Goal: Task Accomplishment & Management: Manage account settings

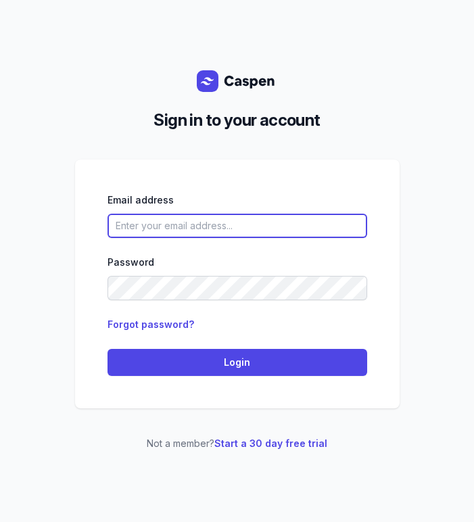
type input "[EMAIL_ADDRESS][DOMAIN_NAME]"
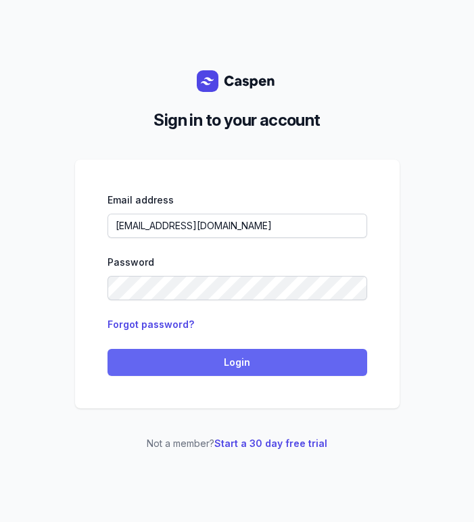
click at [179, 357] on span "Login" at bounding box center [238, 363] width 244 height 16
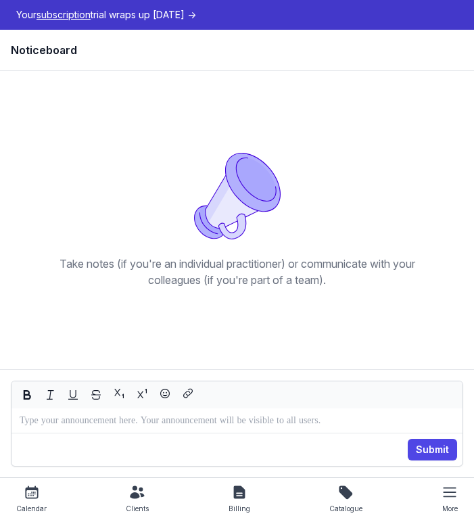
click at [397, 175] on div "Take notes (if you're an individual practitioner) or communicate with your coll…" at bounding box center [238, 220] width 390 height 135
click at [455, 166] on div "Take notes (if you're an individual practitioner) or communicate with your coll…" at bounding box center [237, 220] width 453 height 277
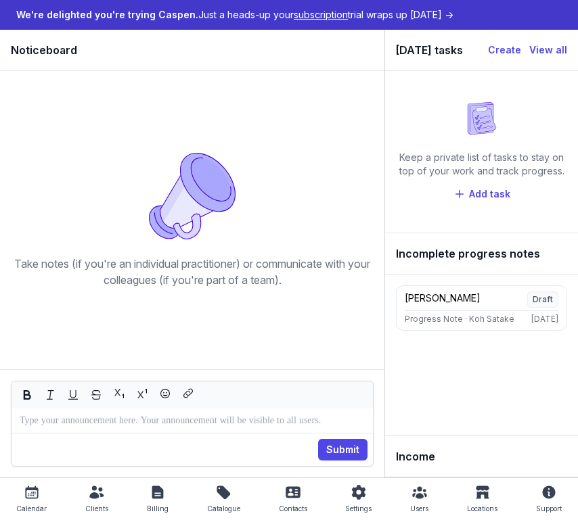
click at [97, 501] on div "Clients" at bounding box center [96, 509] width 23 height 16
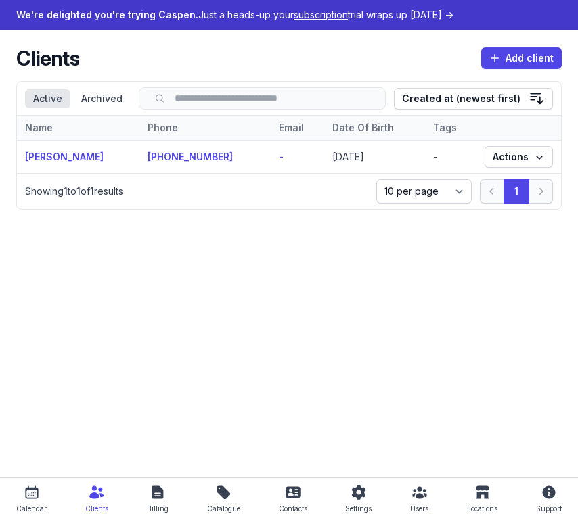
click at [34, 499] on icon at bounding box center [31, 492] width 13 height 13
select select "week"
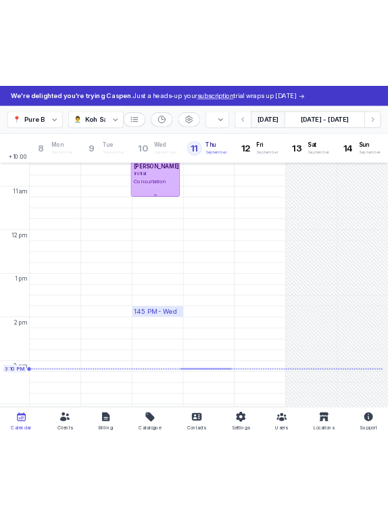
scroll to position [103, 0]
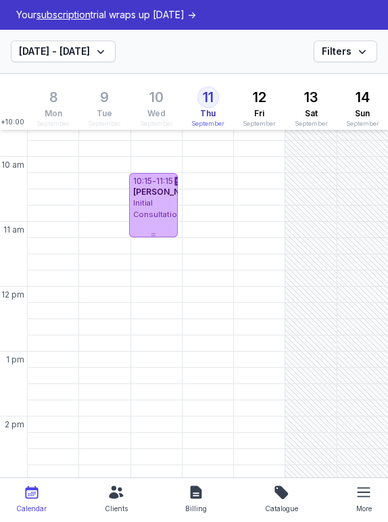
click at [153, 270] on div "11:30 AM - Wed" at bounding box center [156, 262] width 51 height 16
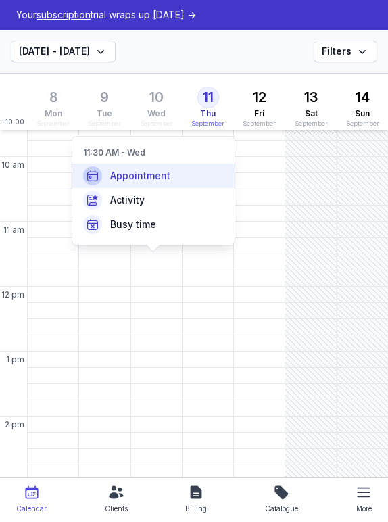
click at [171, 171] on div "Appointment" at bounding box center [153, 176] width 162 height 24
select select
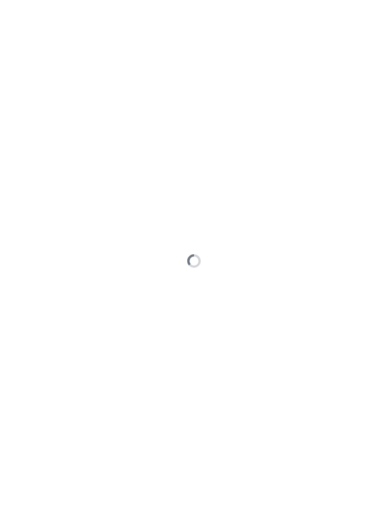
type input "[DATE]"
select select "11:30"
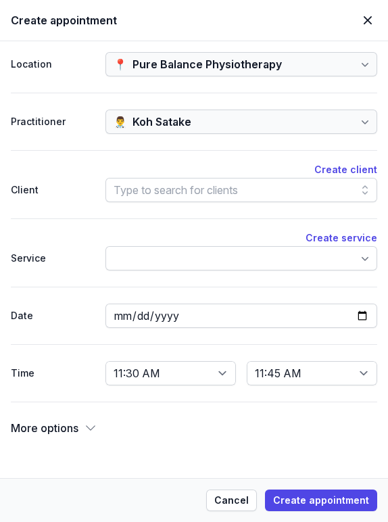
click at [185, 192] on div "Type to search for clients" at bounding box center [176, 190] width 125 height 16
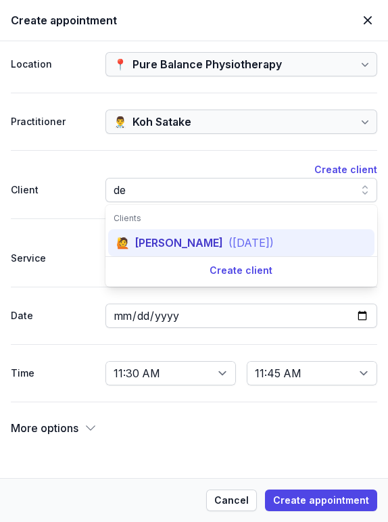
type input "de"
click at [175, 247] on div "[PERSON_NAME]" at bounding box center [179, 243] width 88 height 16
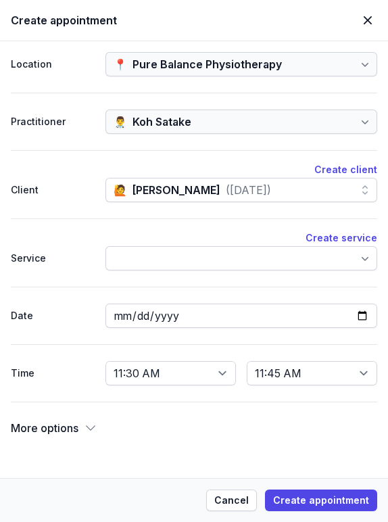
click at [196, 265] on div at bounding box center [242, 258] width 273 height 24
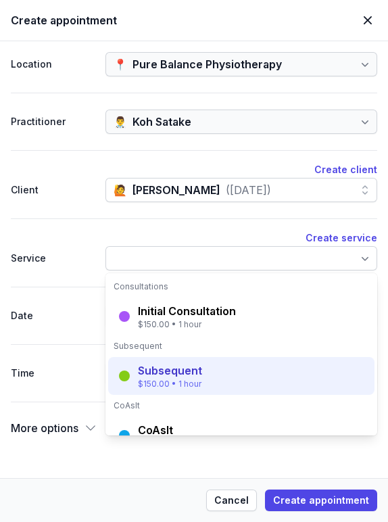
click at [182, 371] on div "Subsequent" at bounding box center [170, 371] width 64 height 16
select select "12:30"
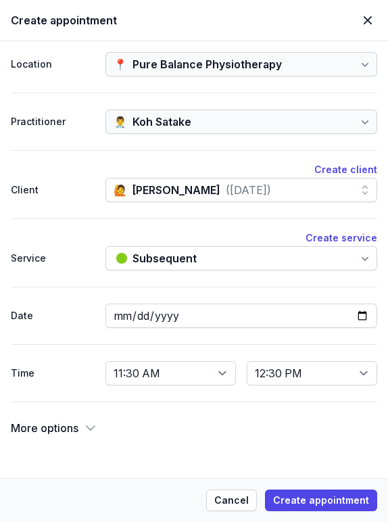
click at [84, 422] on icon at bounding box center [91, 429] width 14 height 14
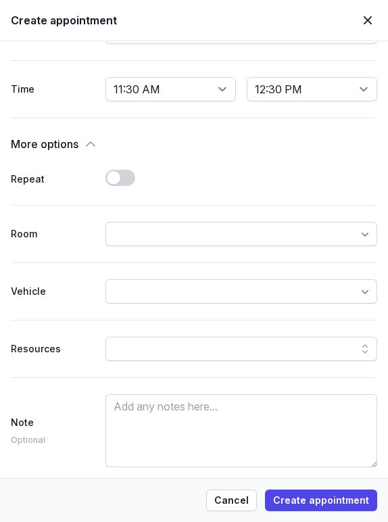
scroll to position [284, 0]
click at [316, 495] on span "Create appointment" at bounding box center [321, 501] width 96 height 16
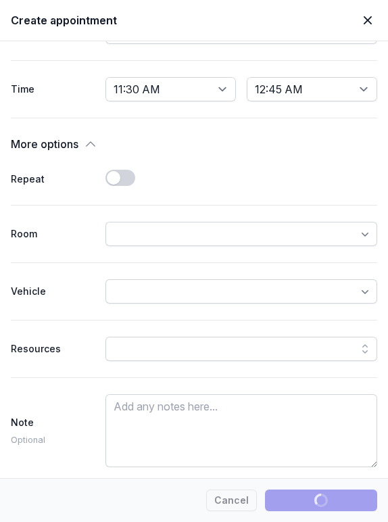
select select
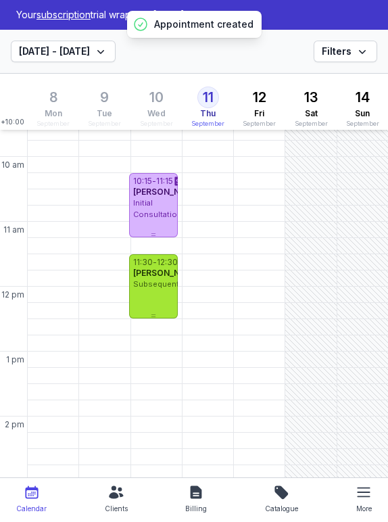
click at [156, 278] on span "[PERSON_NAME]" at bounding box center [167, 273] width 68 height 10
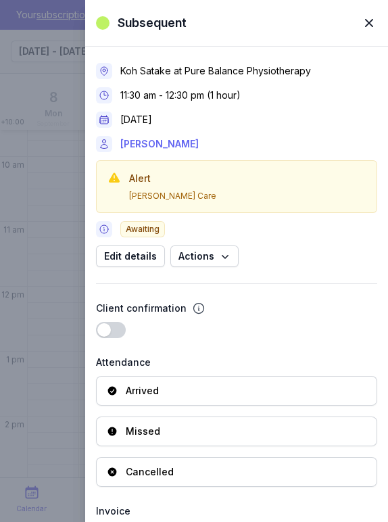
scroll to position [0, 0]
click at [138, 148] on link "[PERSON_NAME]" at bounding box center [159, 144] width 79 height 16
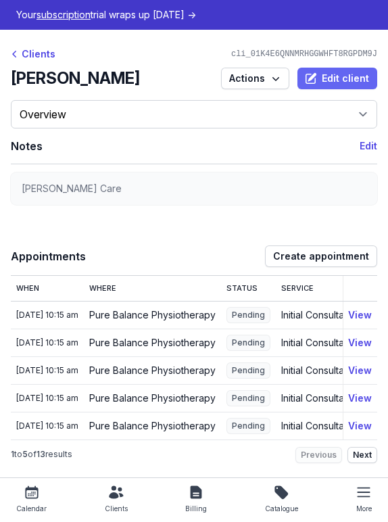
click at [308, 80] on icon "button" at bounding box center [312, 77] width 9 height 9
select select
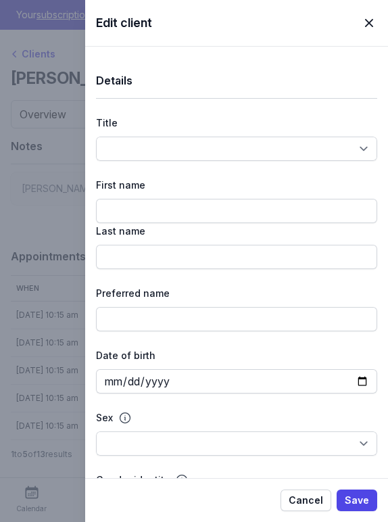
type input "[PERSON_NAME]"
type input "Demo"
type input "[DATE]"
type textarea "[PERSON_NAME] Care"
type input "431514963"
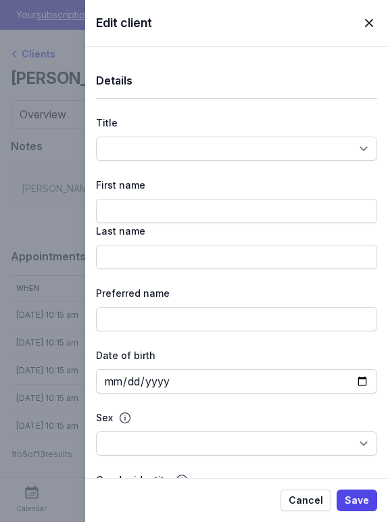
type textarea "[PERSON_NAME] Care"
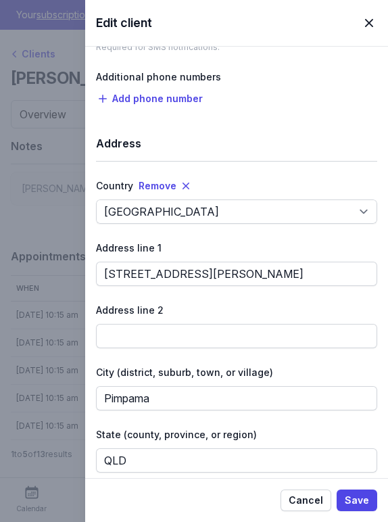
scroll to position [1062, 0]
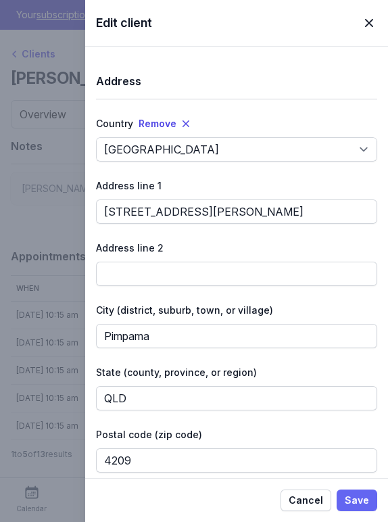
click at [373, 506] on button "Save" at bounding box center [357, 501] width 41 height 22
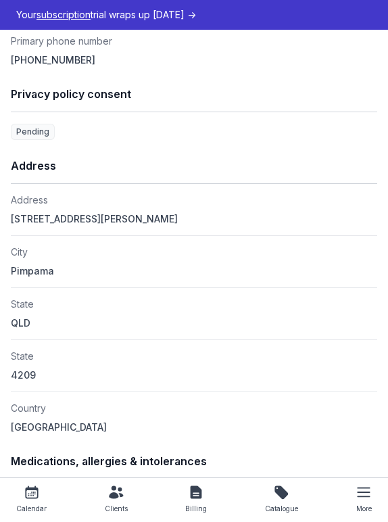
scroll to position [2166, 0]
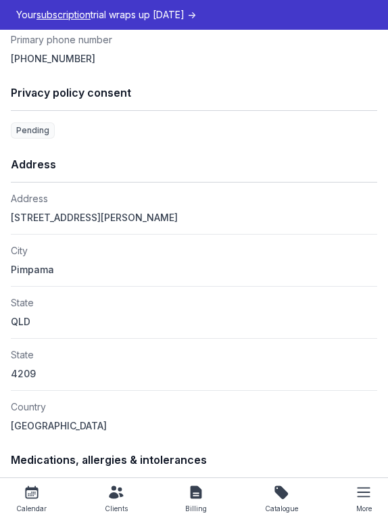
click at [164, 183] on div "Address" at bounding box center [194, 165] width 367 height 36
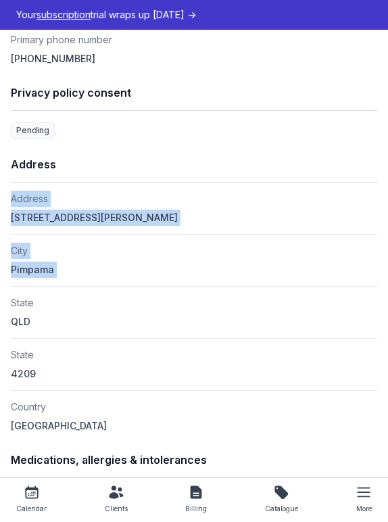
drag, startPoint x: 13, startPoint y: 217, endPoint x: 60, endPoint y: 303, distance: 98.1
click at [60, 303] on dl "Address [STREET_ADDRESS][PERSON_NAME]" at bounding box center [194, 313] width 367 height 260
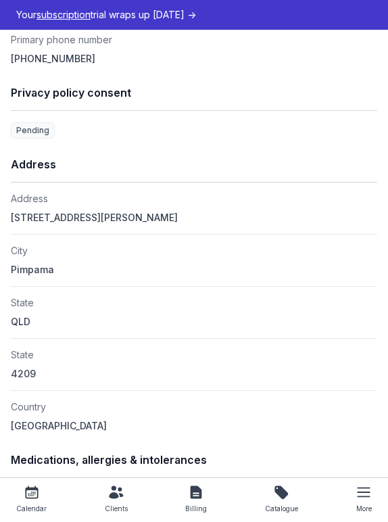
click at [66, 311] on dt "State" at bounding box center [194, 303] width 367 height 16
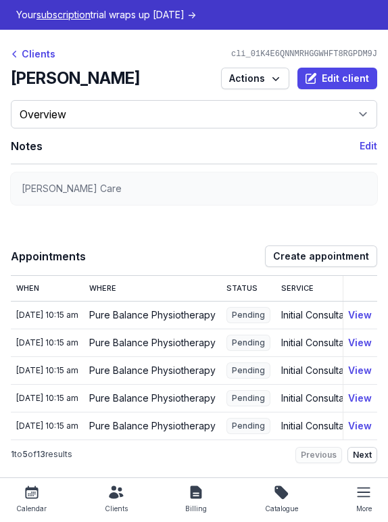
scroll to position [0, 0]
click at [48, 51] on div "Clients" at bounding box center [33, 54] width 45 height 16
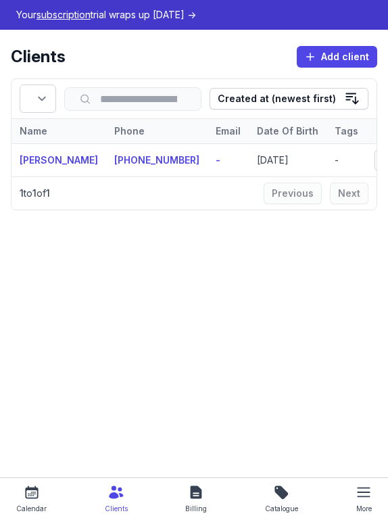
click at [34, 492] on icon at bounding box center [32, 493] width 16 height 16
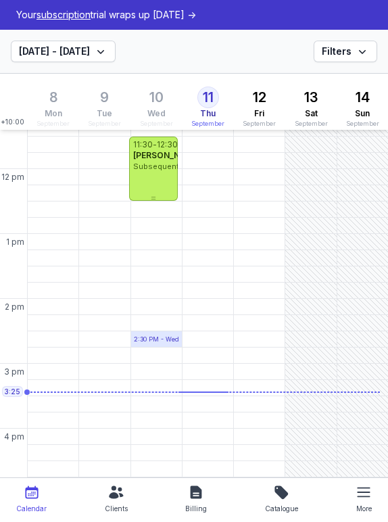
scroll to position [154, 0]
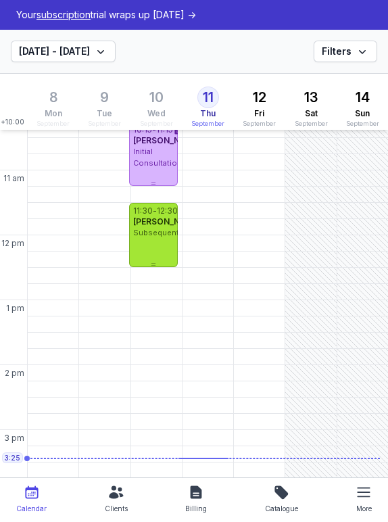
click at [158, 227] on div "[PERSON_NAME]" at bounding box center [153, 222] width 41 height 11
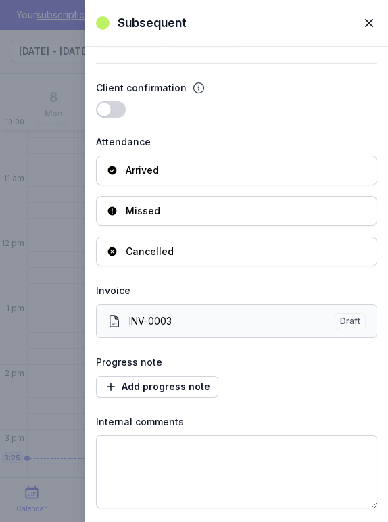
scroll to position [221, 0]
click at [226, 328] on div "INV-0003" at bounding box center [232, 322] width 206 height 14
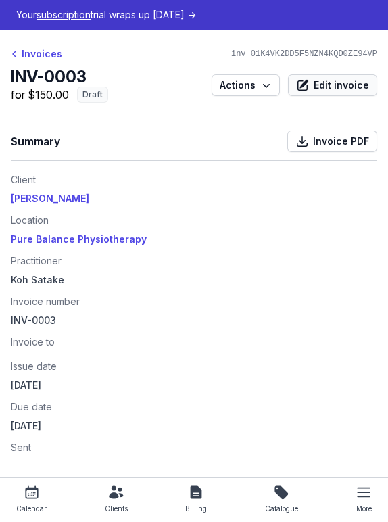
click at [318, 84] on span "Edit invoice" at bounding box center [341, 85] width 55 height 16
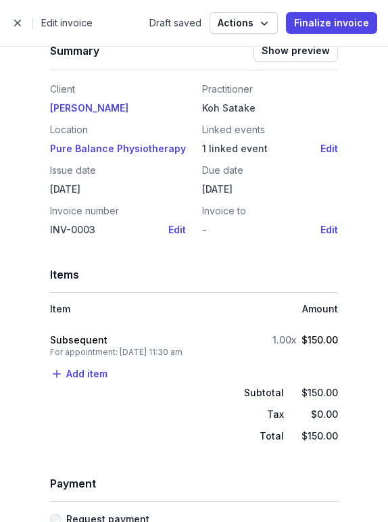
scroll to position [37, 0]
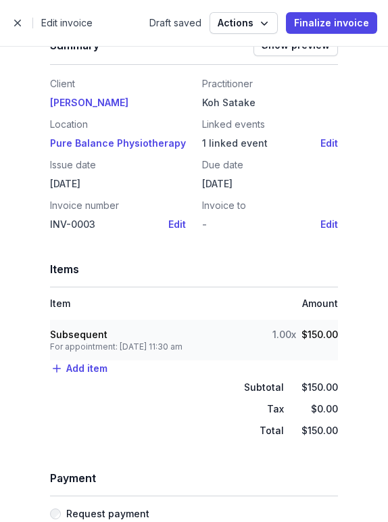
click at [182, 351] on div "For appointment: [DATE] 11:30 am" at bounding box center [116, 347] width 133 height 11
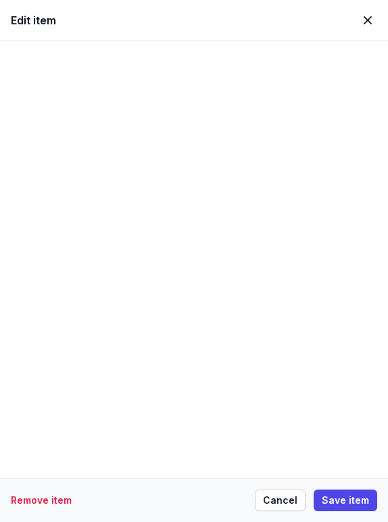
select select "tax_01K4E6QNPH8QJWMSTN1JEFNHYW"
select select "apt_01K4VJY21KFT5KNSTWD1WXH4D2"
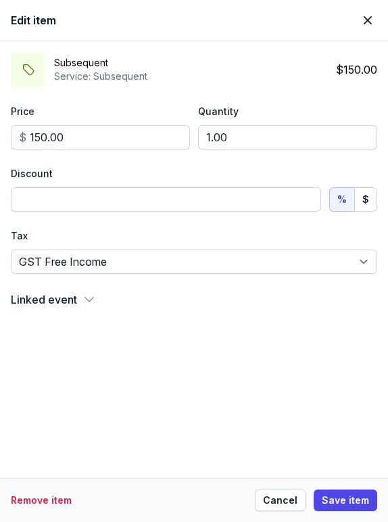
click at [91, 298] on icon at bounding box center [89, 300] width 9 height 4
select select
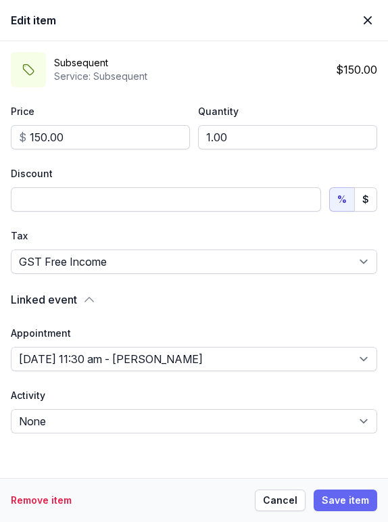
click at [319, 494] on button "Save item" at bounding box center [346, 501] width 64 height 22
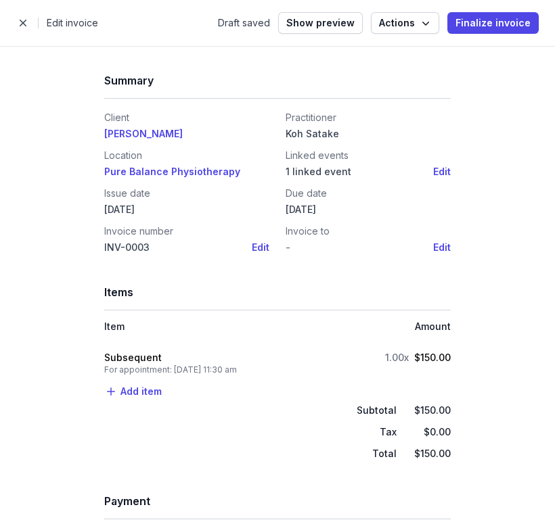
scroll to position [0, 0]
click at [24, 25] on span "button" at bounding box center [22, 22] width 27 height 27
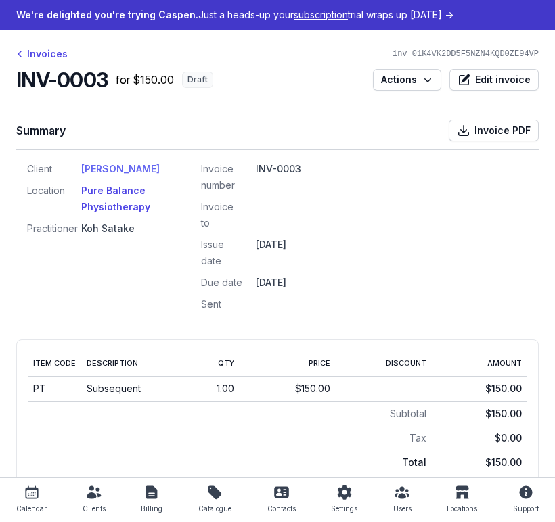
click at [97, 165] on link "[PERSON_NAME]" at bounding box center [120, 169] width 79 height 12
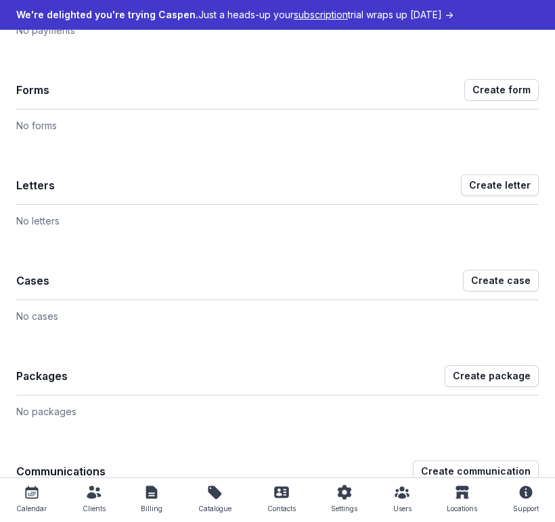
scroll to position [975, 0]
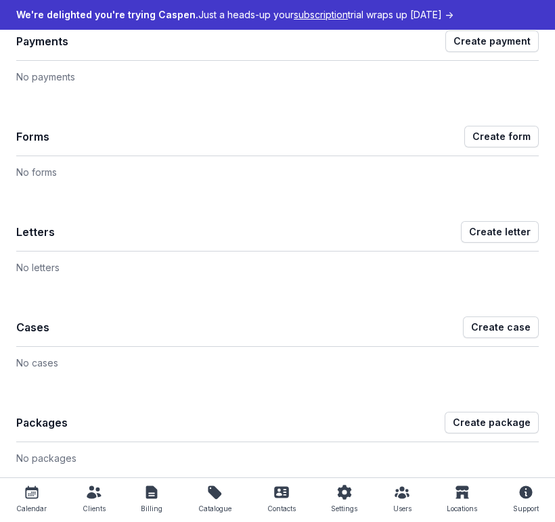
click at [26, 505] on div "Calendar" at bounding box center [31, 509] width 30 height 16
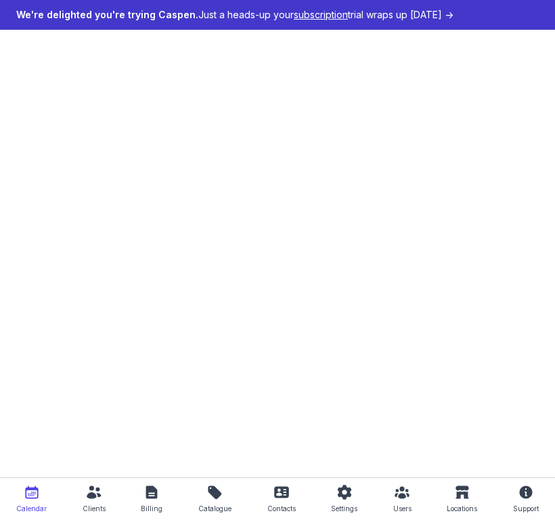
select select "week"
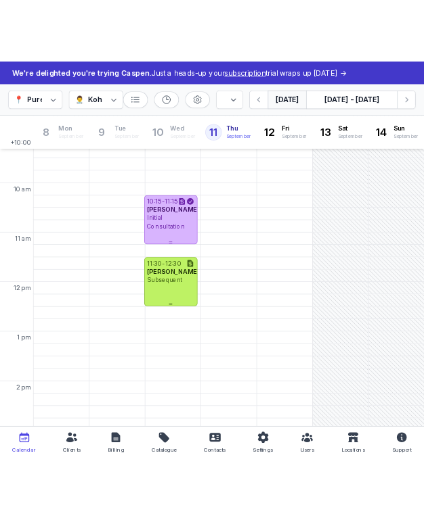
scroll to position [65, 0]
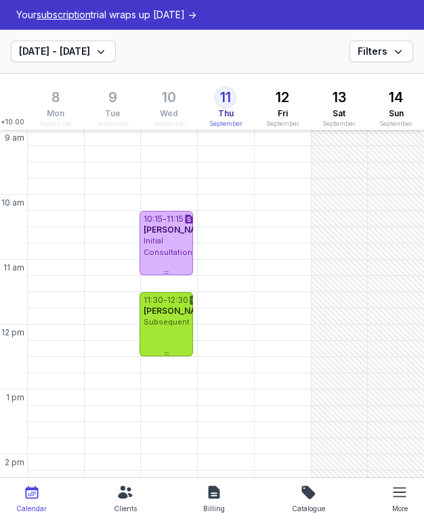
click at [180, 306] on div "12:30" at bounding box center [177, 300] width 21 height 11
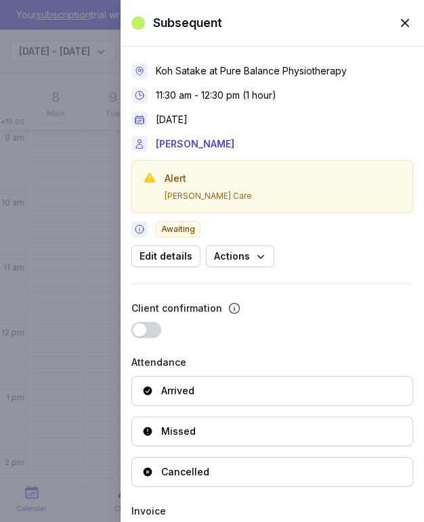
scroll to position [0, 0]
click at [182, 256] on span "Edit details" at bounding box center [165, 256] width 53 height 16
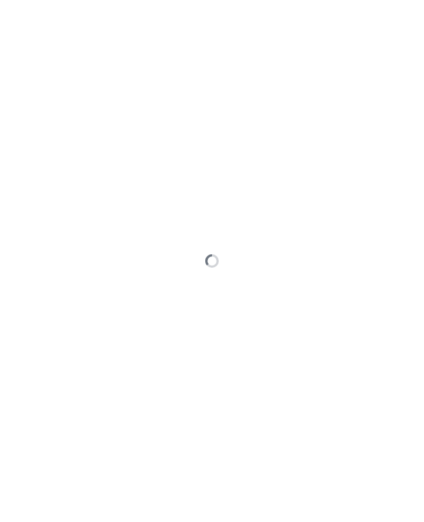
select select "11:30"
select select "12:30"
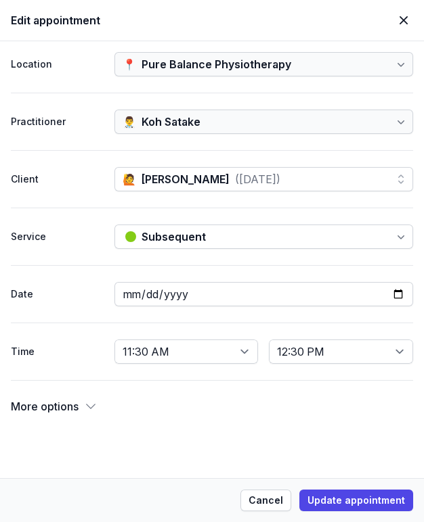
click at [79, 414] on div "More options" at bounding box center [54, 406] width 87 height 19
click at [402, 16] on icon at bounding box center [403, 20] width 16 height 16
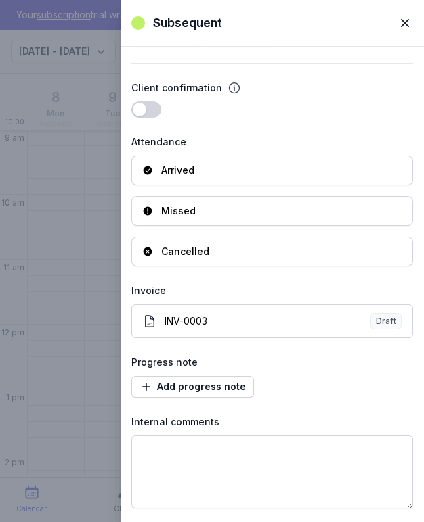
scroll to position [221, 0]
click at [403, 21] on span "button" at bounding box center [405, 23] width 30 height 30
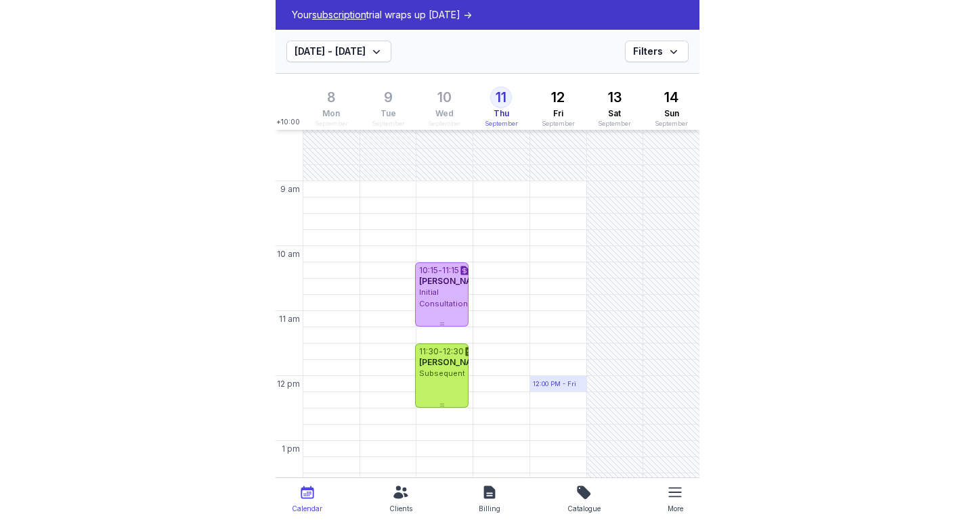
scroll to position [9, 0]
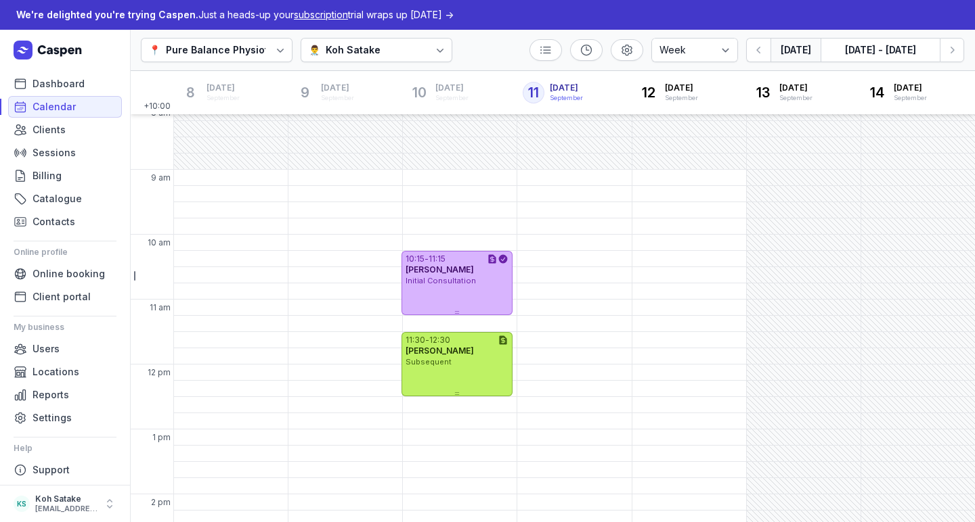
click at [382, 43] on div "👨‍⚕️ Koh Satake" at bounding box center [376, 50] width 152 height 24
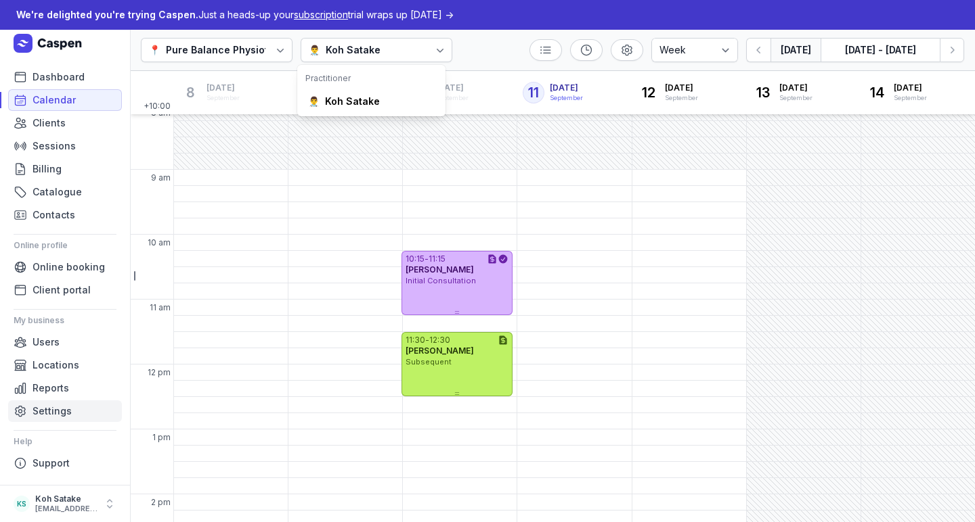
scroll to position [6, 0]
click at [38, 407] on span "Settings" at bounding box center [51, 412] width 39 height 16
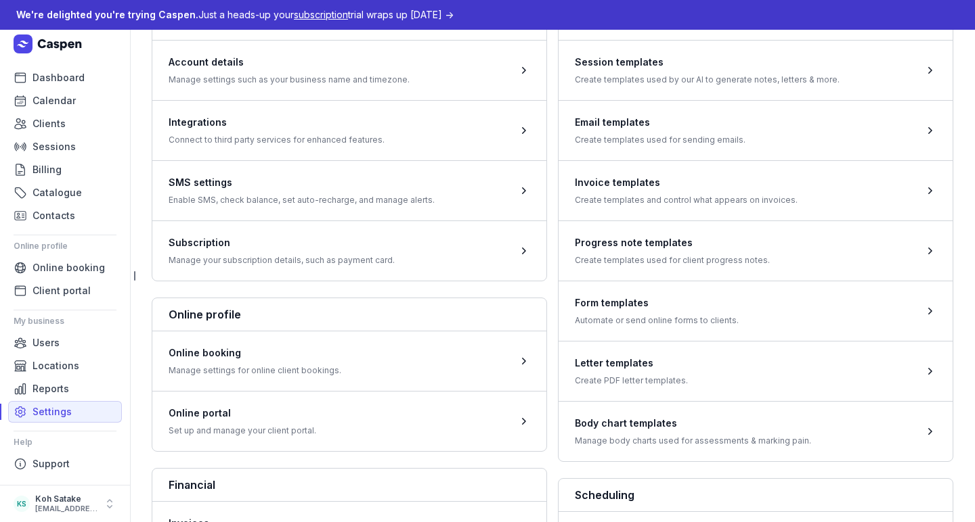
scroll to position [79, 0]
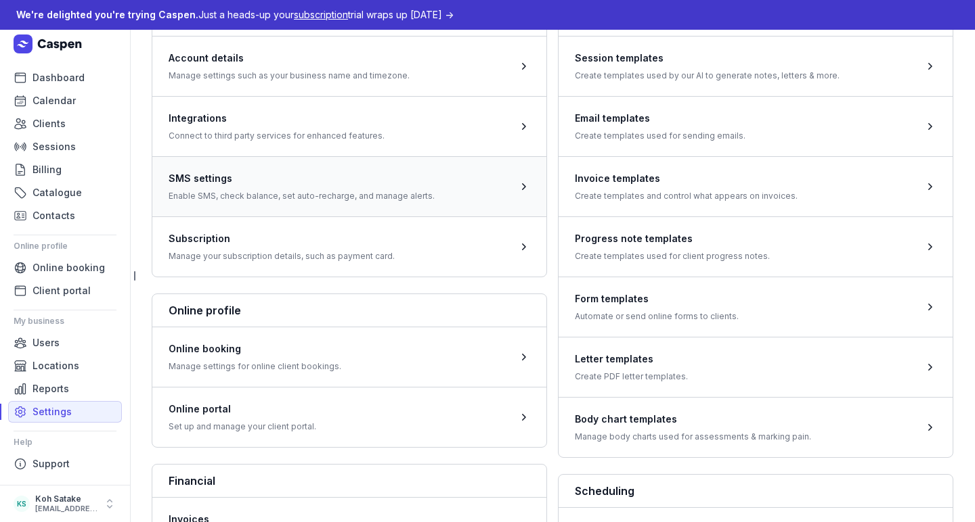
click at [291, 175] on span at bounding box center [349, 186] width 394 height 60
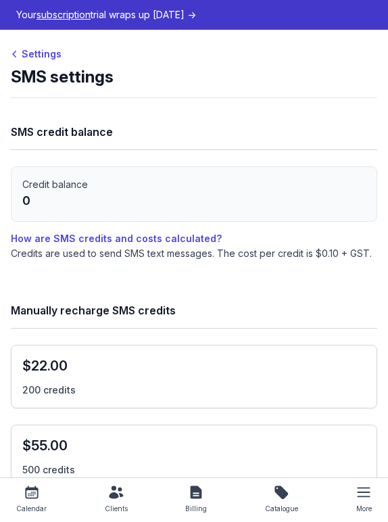
click at [22, 501] on div "Calendar" at bounding box center [31, 509] width 30 height 16
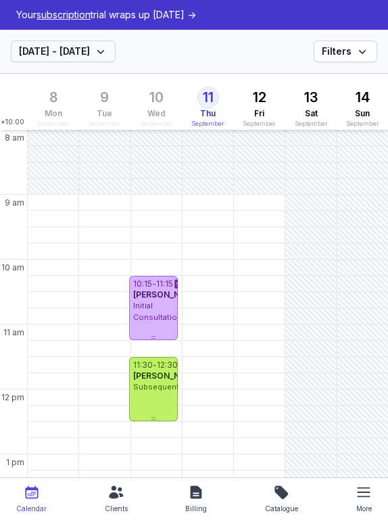
click at [102, 49] on icon "button" at bounding box center [101, 52] width 14 height 14
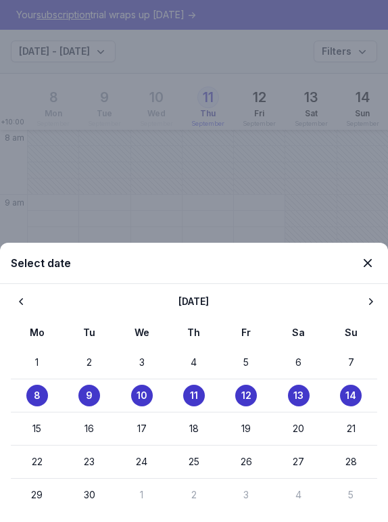
click at [202, 70] on div "Select date Previous month [DATE] Next month Mo Tu We Th Fr Sa Su 1 2 3 4 5 6 7…" at bounding box center [194, 261] width 388 height 522
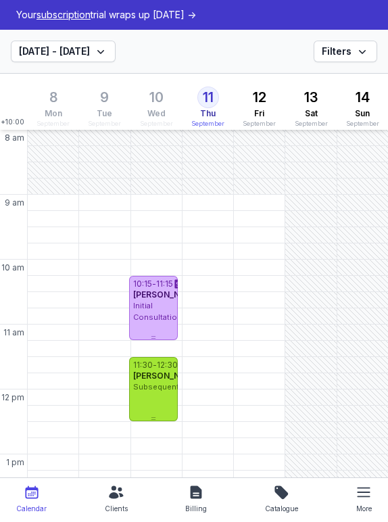
click at [150, 371] on div "11:30" at bounding box center [143, 365] width 20 height 11
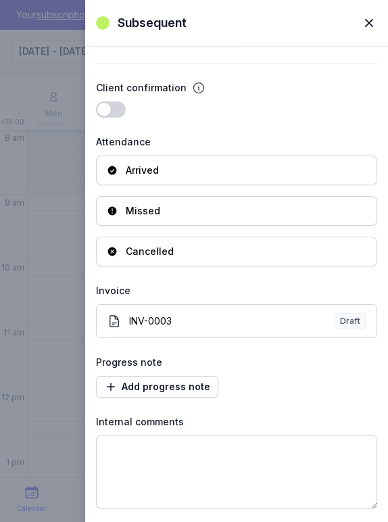
scroll to position [221, 0]
click at [169, 332] on link "INV-0003 Draft" at bounding box center [237, 322] width 282 height 34
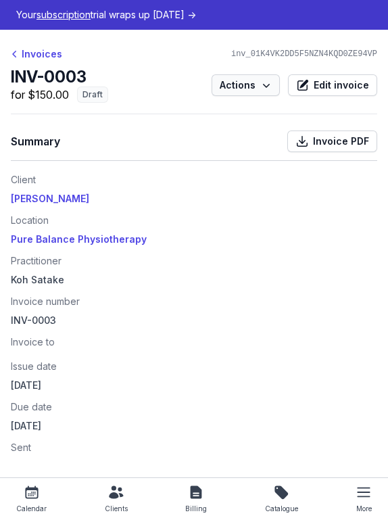
click at [269, 89] on button "Actions" at bounding box center [246, 85] width 68 height 22
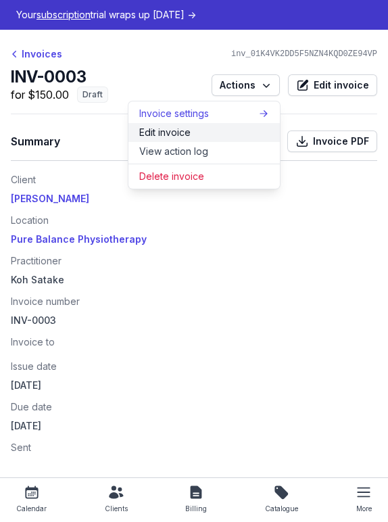
click at [242, 132] on link "Edit invoice" at bounding box center [205, 132] width 152 height 19
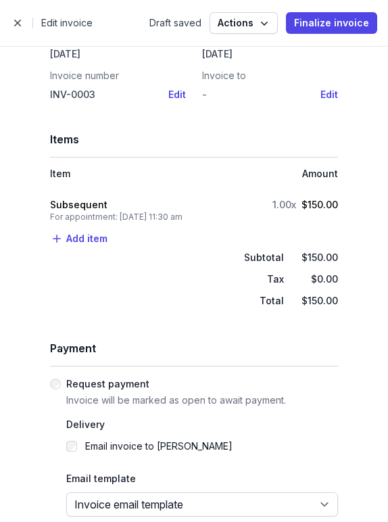
scroll to position [168, 0]
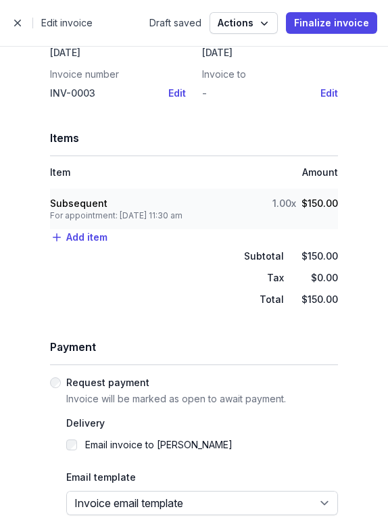
click at [104, 211] on div "For appointment: [DATE] 11:30 am" at bounding box center [116, 215] width 133 height 11
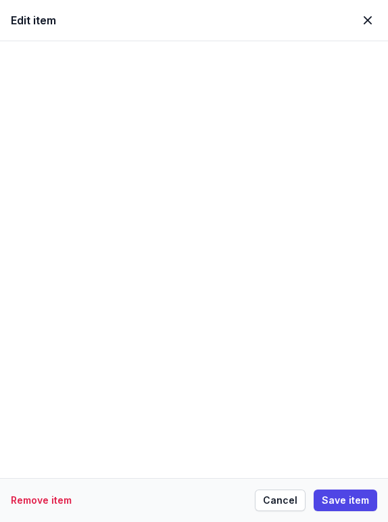
select select "tax_01K4E6QNPH8QJWMSTN1JEFNHYW"
select select "apt_01K4VJY21KFT5KNSTWD1WXH4D2"
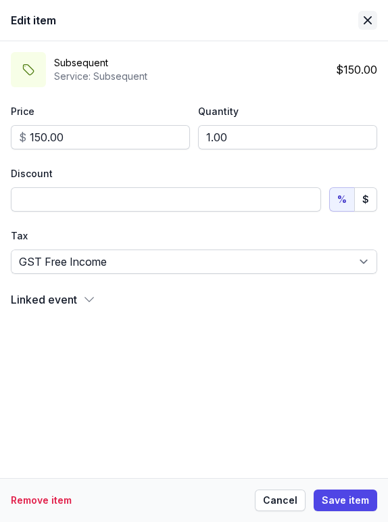
click at [372, 16] on icon at bounding box center [368, 20] width 16 height 16
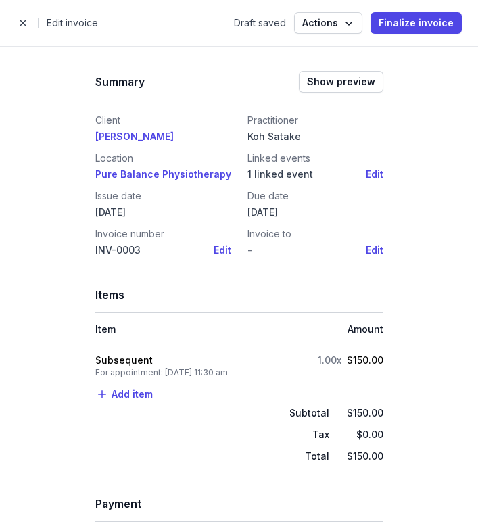
scroll to position [0, 0]
click at [356, 24] on icon "button" at bounding box center [349, 23] width 14 height 14
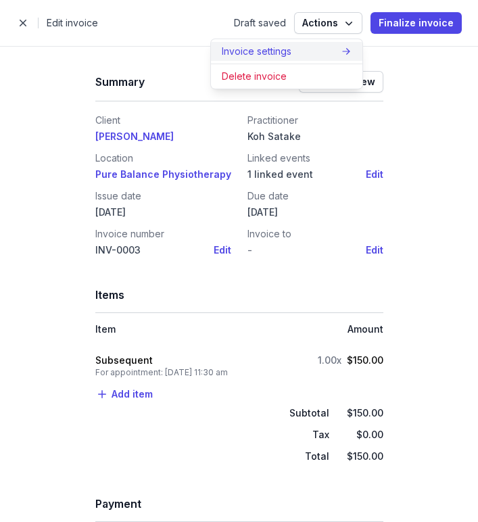
click at [341, 53] on div "Invoice settings" at bounding box center [281, 52] width 119 height 14
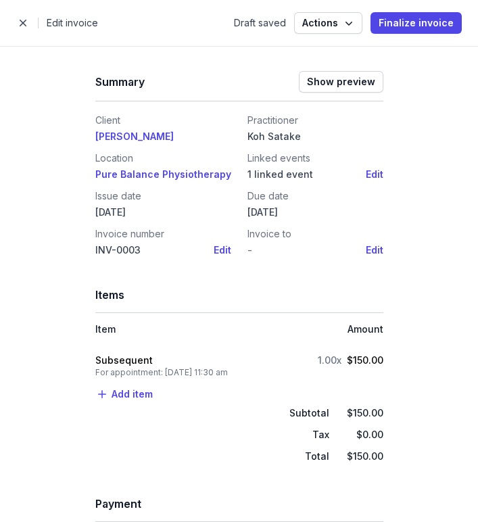
click at [380, 208] on div "Summary Show preview Client [PERSON_NAME] Demo Location Pure Balance Physiother…" at bounding box center [240, 481] width 310 height 868
